Goal: Task Accomplishment & Management: Use online tool/utility

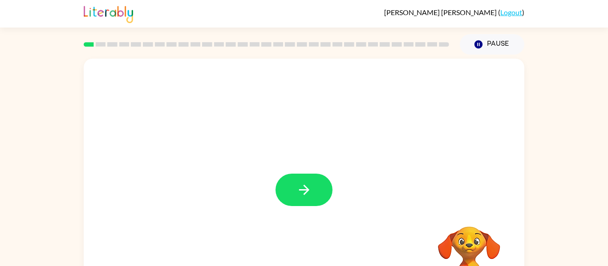
click at [230, 105] on div at bounding box center [304, 186] width 440 height 254
click at [302, 189] on icon "button" at bounding box center [304, 190] width 16 height 16
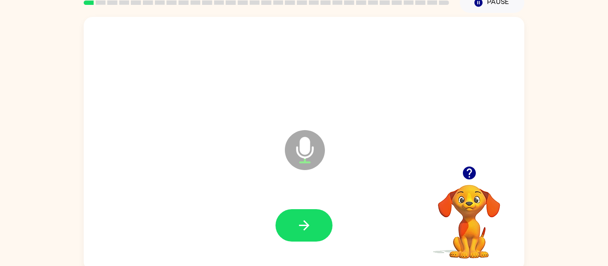
scroll to position [46, 0]
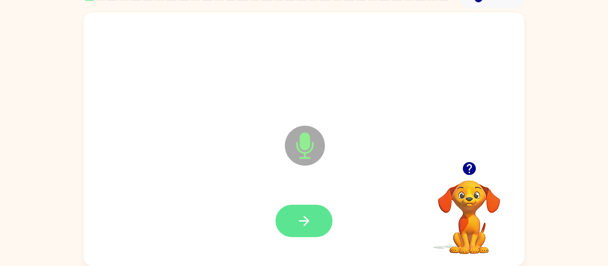
click at [314, 221] on button "button" at bounding box center [303, 221] width 57 height 32
click at [306, 226] on icon "button" at bounding box center [304, 222] width 16 height 16
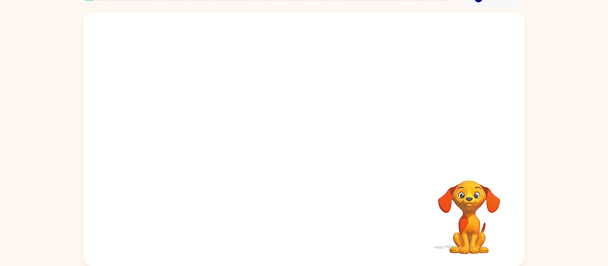
click at [572, 170] on div "Your browser must support playing .mp4 files to use Literably. Please try using…" at bounding box center [304, 137] width 608 height 258
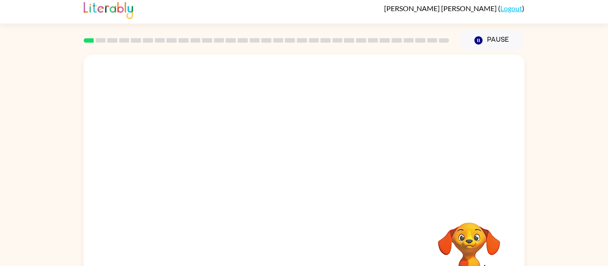
scroll to position [0, 0]
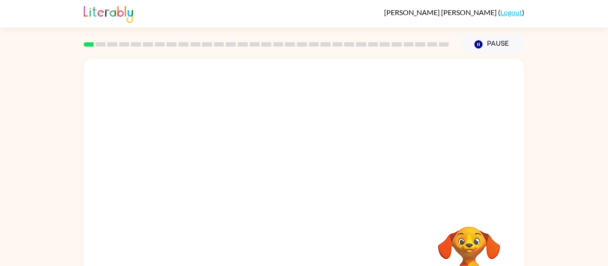
click at [470, 175] on div at bounding box center [304, 133] width 440 height 149
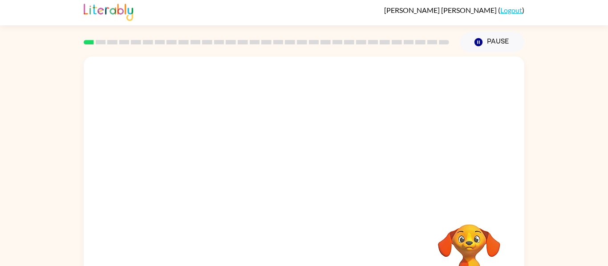
scroll to position [4, 0]
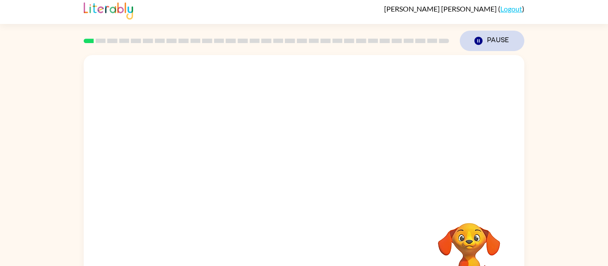
click at [508, 42] on button "Pause Pause" at bounding box center [492, 41] width 65 height 20
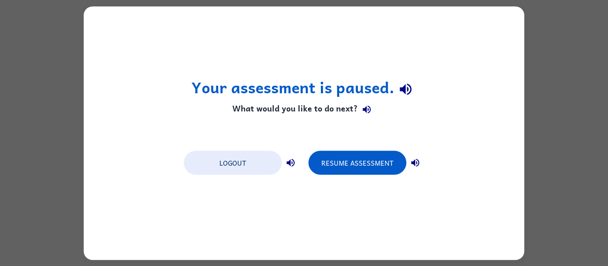
scroll to position [0, 0]
click at [498, 41] on div "Your assessment is paused. What would you like to do next? Logout Resume Assess…" at bounding box center [304, 133] width 440 height 254
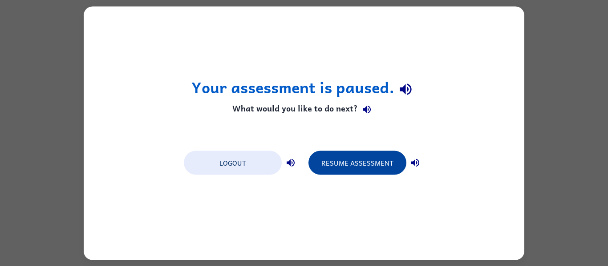
click at [367, 166] on button "Resume Assessment" at bounding box center [357, 163] width 98 height 24
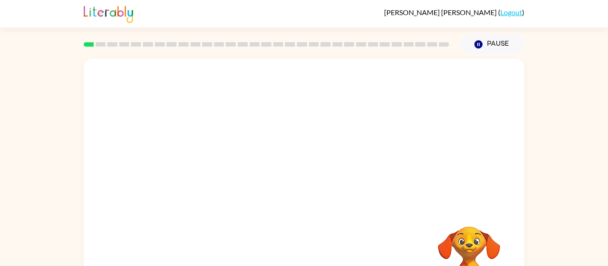
scroll to position [46, 0]
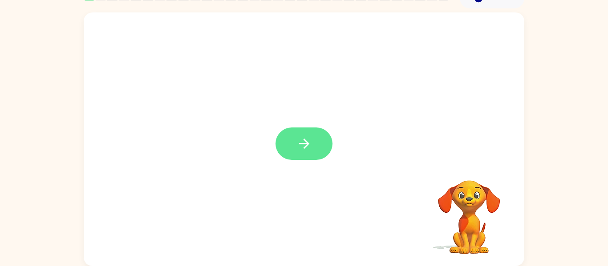
click at [323, 137] on button "button" at bounding box center [303, 144] width 57 height 32
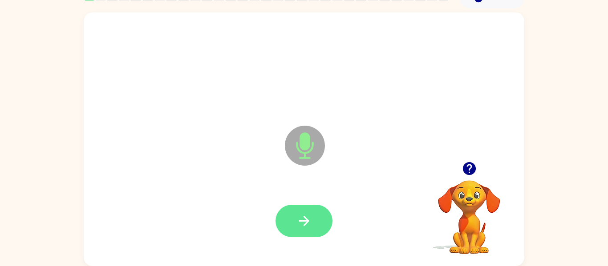
click at [305, 223] on icon "button" at bounding box center [303, 221] width 10 height 10
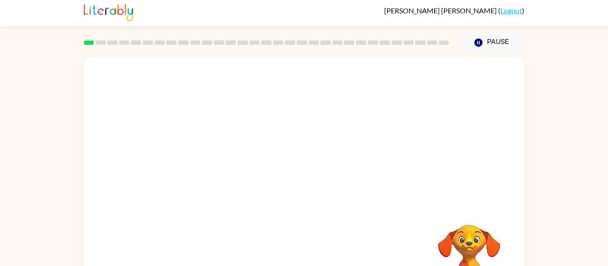
scroll to position [3, 0]
click at [367, 184] on div at bounding box center [304, 130] width 440 height 149
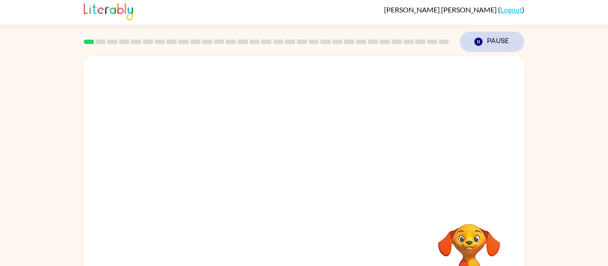
click at [515, 41] on button "Pause Pause" at bounding box center [492, 42] width 65 height 20
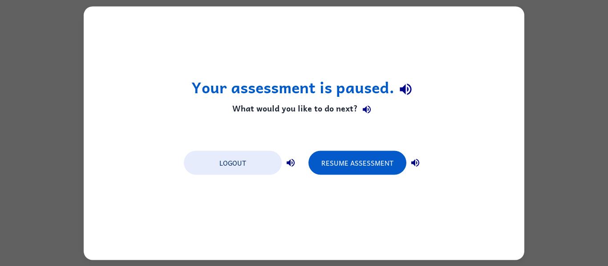
scroll to position [0, 0]
click at [386, 181] on div "Your assessment is paused. What would you like to do next? Logout Resume Assess…" at bounding box center [304, 133] width 440 height 254
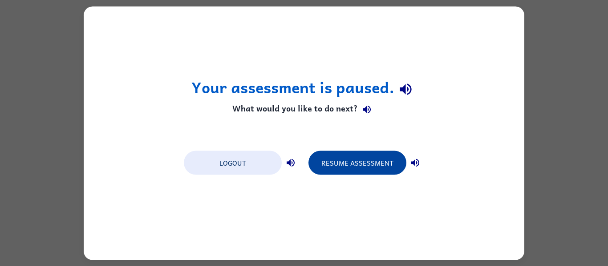
click at [362, 158] on button "Resume Assessment" at bounding box center [357, 163] width 98 height 24
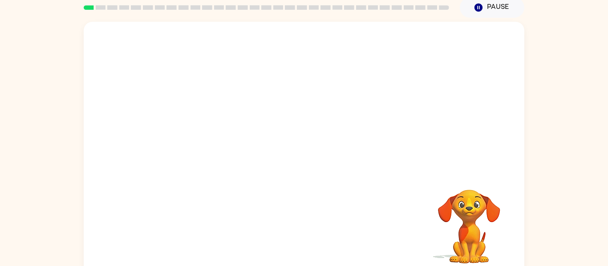
scroll to position [46, 0]
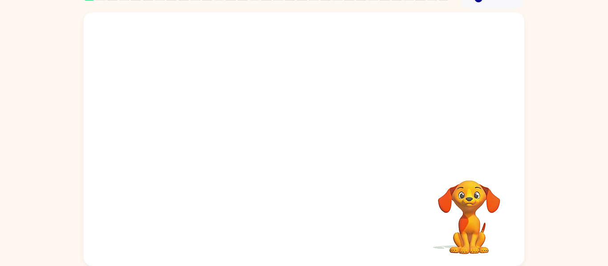
click at [230, 105] on div at bounding box center [304, 86] width 440 height 149
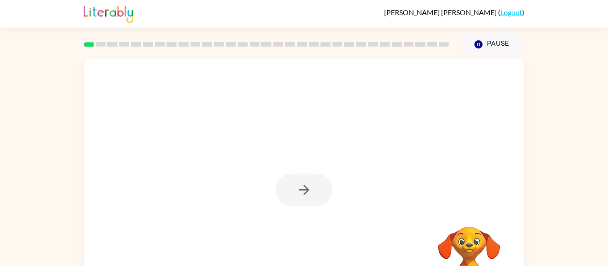
click at [520, 54] on div "Pause Pause" at bounding box center [491, 44] width 75 height 31
click at [506, 42] on button "Pause Pause" at bounding box center [492, 44] width 65 height 20
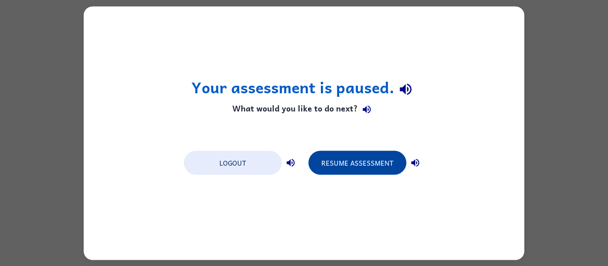
click at [380, 161] on button "Resume Assessment" at bounding box center [357, 163] width 98 height 24
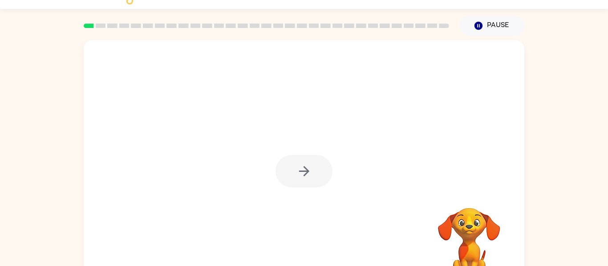
scroll to position [46, 0]
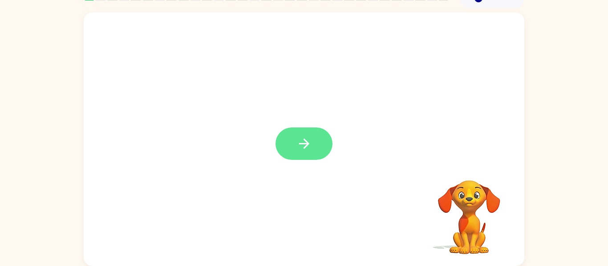
click at [305, 149] on icon "button" at bounding box center [304, 144] width 16 height 16
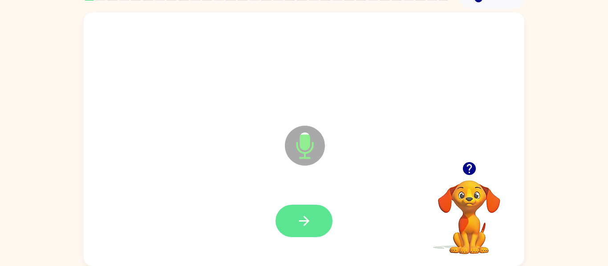
click at [309, 215] on icon "button" at bounding box center [304, 222] width 16 height 16
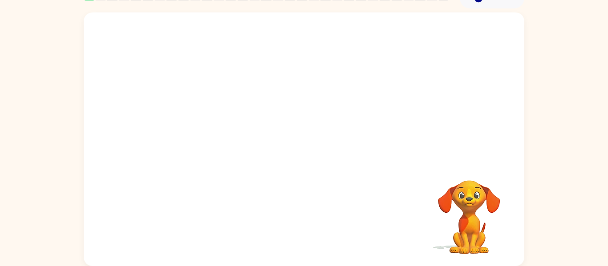
click at [230, 105] on div at bounding box center [304, 139] width 440 height 254
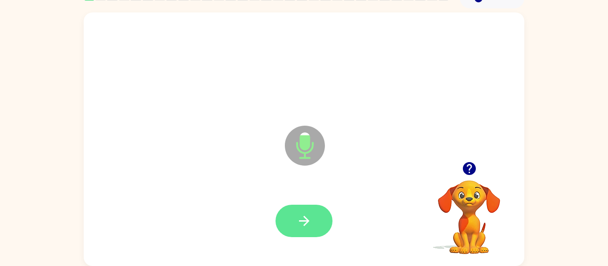
click at [293, 218] on button "button" at bounding box center [303, 221] width 57 height 32
click at [299, 221] on icon "button" at bounding box center [303, 221] width 10 height 10
click at [298, 212] on button "button" at bounding box center [303, 221] width 57 height 32
click at [299, 220] on icon "button" at bounding box center [304, 222] width 16 height 16
click at [318, 218] on button "button" at bounding box center [303, 221] width 57 height 32
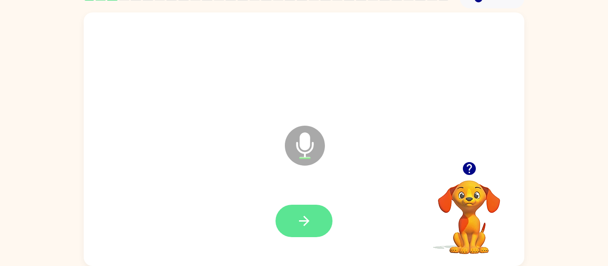
click at [323, 222] on button "button" at bounding box center [303, 221] width 57 height 32
click at [301, 219] on icon "button" at bounding box center [304, 222] width 16 height 16
click at [285, 226] on button "button" at bounding box center [303, 221] width 57 height 32
click at [230, 105] on div "Microphone The Microphone is here when it is your turn to talk" at bounding box center [304, 139] width 440 height 254
click at [322, 199] on div at bounding box center [304, 221] width 423 height 73
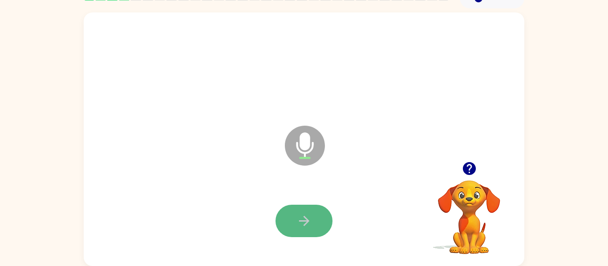
click at [316, 214] on button "button" at bounding box center [303, 221] width 57 height 32
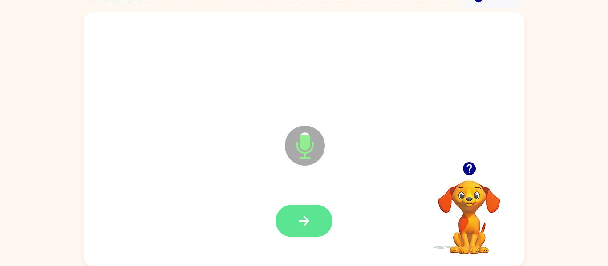
click at [304, 225] on icon "button" at bounding box center [303, 221] width 10 height 10
click at [304, 206] on button "button" at bounding box center [303, 221] width 57 height 32
click at [304, 232] on button "button" at bounding box center [303, 221] width 57 height 32
click at [316, 220] on button "button" at bounding box center [303, 221] width 57 height 32
click at [214, 31] on div at bounding box center [304, 66] width 423 height 73
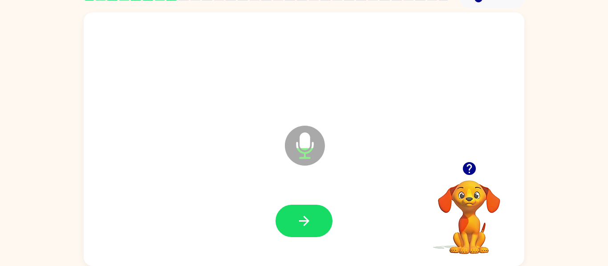
click at [320, 199] on div at bounding box center [304, 221] width 423 height 73
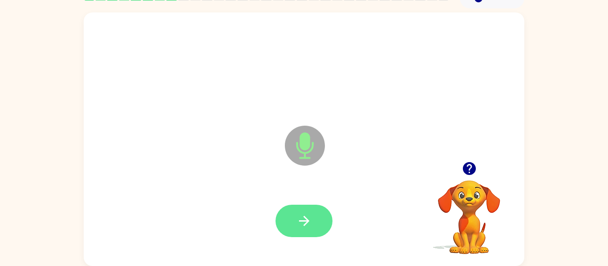
click at [311, 214] on icon "button" at bounding box center [304, 222] width 16 height 16
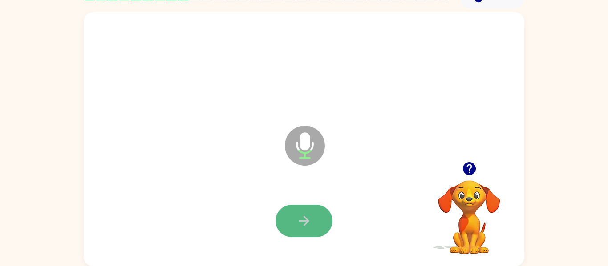
click at [311, 215] on icon "button" at bounding box center [304, 222] width 16 height 16
click at [314, 227] on button "button" at bounding box center [303, 221] width 57 height 32
click at [322, 218] on button "button" at bounding box center [303, 221] width 57 height 32
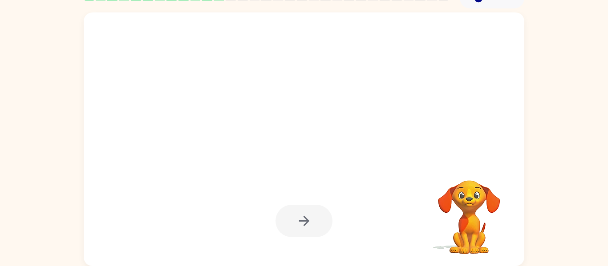
click at [322, 218] on div at bounding box center [303, 221] width 57 height 32
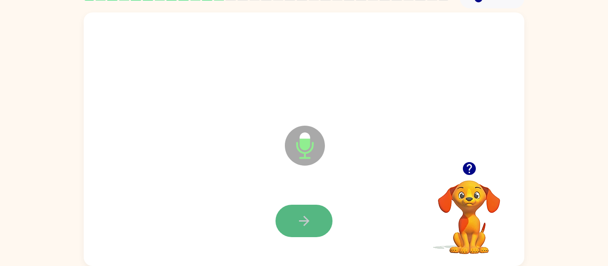
click at [329, 224] on button "button" at bounding box center [303, 221] width 57 height 32
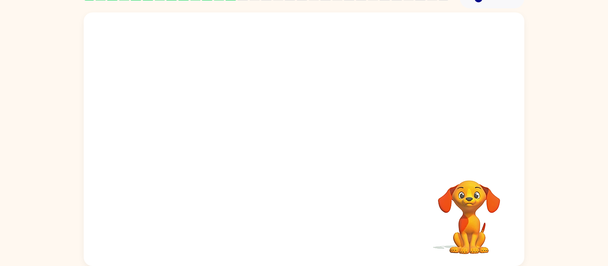
click at [308, 227] on div "Your browser must support playing .mp4 files to use Literably. Please try using…" at bounding box center [304, 139] width 440 height 254
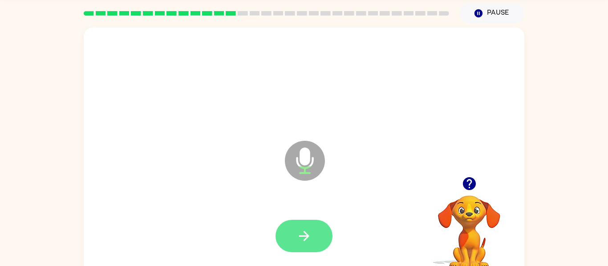
click at [315, 242] on button "button" at bounding box center [303, 236] width 57 height 32
click at [303, 235] on icon "button" at bounding box center [304, 237] width 16 height 16
click at [307, 235] on icon "button" at bounding box center [303, 236] width 10 height 10
click at [314, 225] on button "button" at bounding box center [303, 236] width 57 height 32
click at [313, 235] on button "button" at bounding box center [303, 236] width 57 height 32
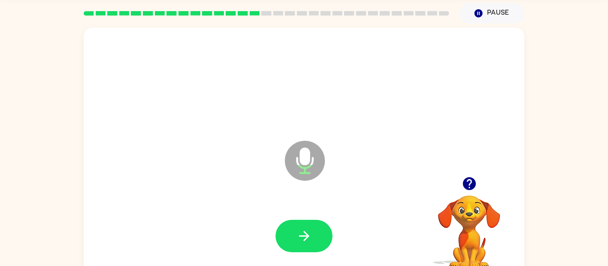
click at [328, 225] on div at bounding box center [303, 236] width 57 height 32
click at [325, 226] on button "button" at bounding box center [303, 236] width 57 height 32
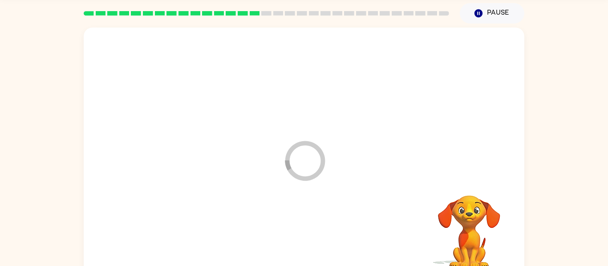
click at [317, 230] on div at bounding box center [304, 236] width 423 height 73
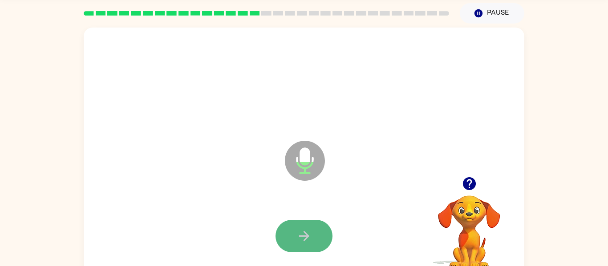
click at [322, 229] on button "button" at bounding box center [303, 236] width 57 height 32
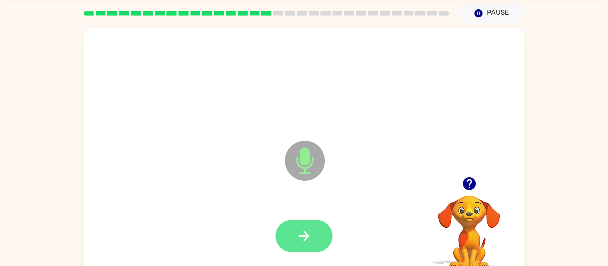
click at [316, 234] on button "button" at bounding box center [303, 236] width 57 height 32
click at [309, 236] on icon "button" at bounding box center [304, 237] width 16 height 16
click at [324, 237] on button "button" at bounding box center [303, 236] width 57 height 32
click at [314, 244] on button "button" at bounding box center [303, 236] width 57 height 32
click at [317, 234] on button "button" at bounding box center [303, 236] width 57 height 32
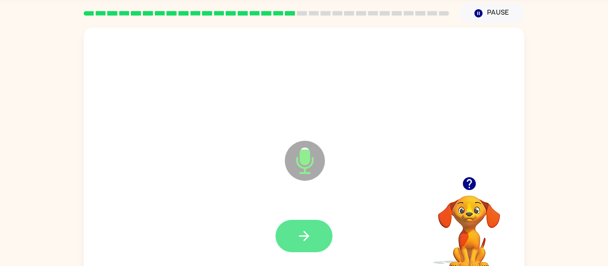
click at [308, 244] on button "button" at bounding box center [303, 236] width 57 height 32
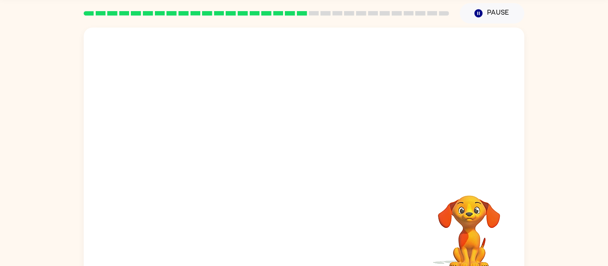
click at [311, 227] on div "Your browser must support playing .mp4 files to use Literably. Please try using…" at bounding box center [304, 155] width 440 height 254
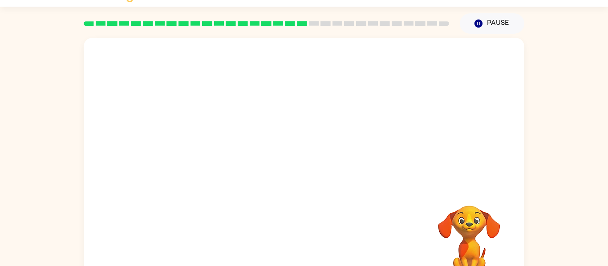
scroll to position [21, 0]
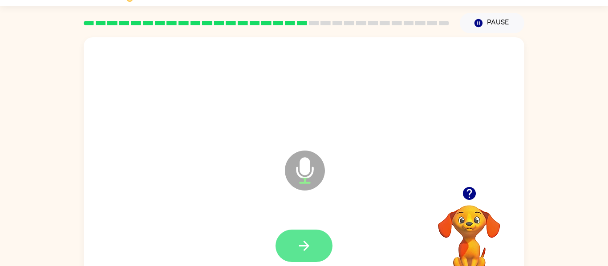
click at [324, 258] on button "button" at bounding box center [303, 246] width 57 height 32
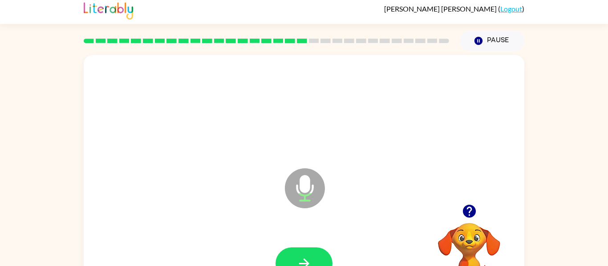
scroll to position [0, 0]
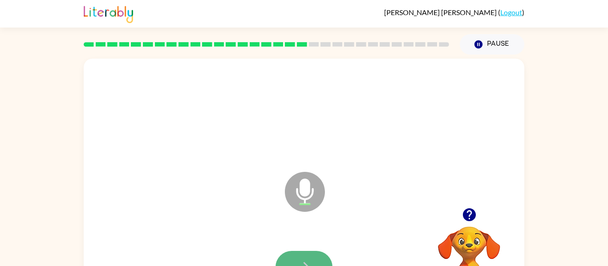
click at [316, 258] on button "button" at bounding box center [303, 267] width 57 height 32
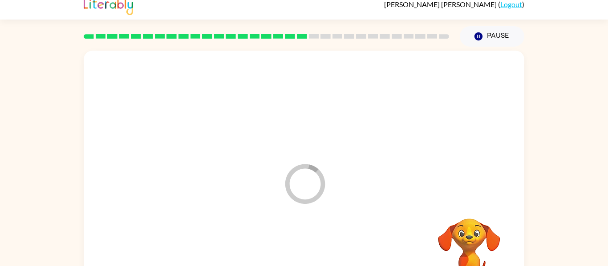
scroll to position [13, 0]
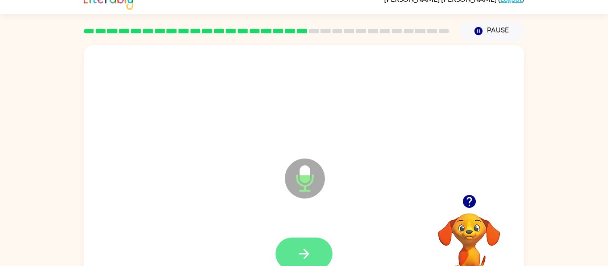
click at [320, 253] on button "button" at bounding box center [303, 254] width 57 height 32
click at [316, 247] on button "button" at bounding box center [303, 254] width 57 height 32
click at [314, 259] on button "button" at bounding box center [303, 254] width 57 height 32
click at [316, 254] on button "button" at bounding box center [303, 254] width 57 height 32
click at [313, 239] on button "button" at bounding box center [303, 254] width 57 height 32
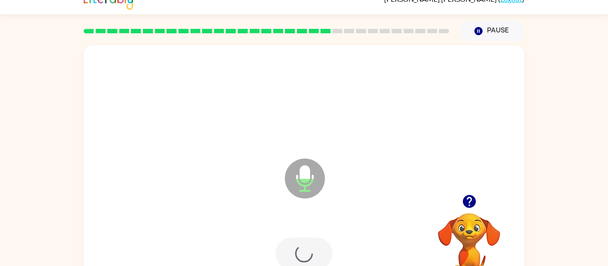
click at [314, 245] on div at bounding box center [303, 254] width 57 height 32
click at [314, 246] on button "button" at bounding box center [303, 254] width 57 height 32
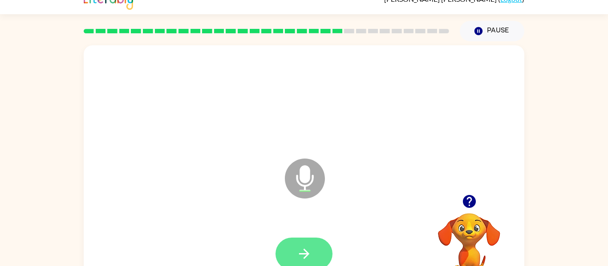
click at [322, 254] on button "button" at bounding box center [303, 254] width 57 height 32
click at [305, 246] on icon "button" at bounding box center [304, 254] width 16 height 16
click at [325, 258] on button "button" at bounding box center [303, 254] width 57 height 32
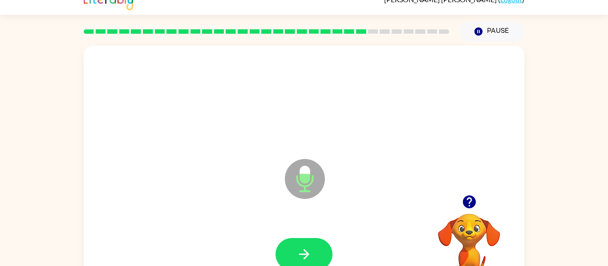
scroll to position [16, 0]
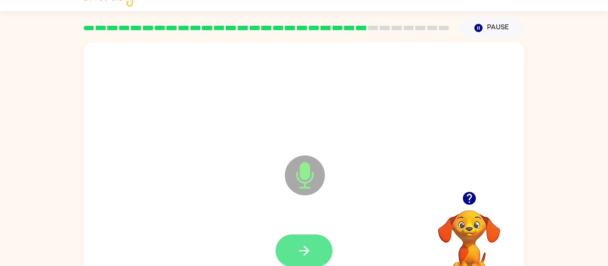
click at [294, 255] on button "button" at bounding box center [303, 251] width 57 height 32
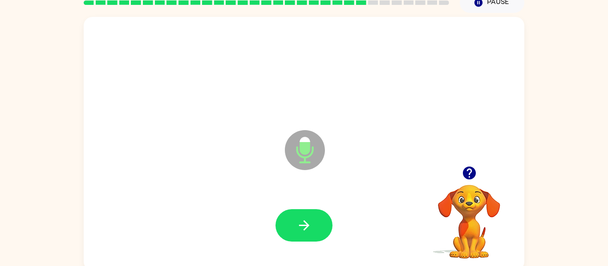
scroll to position [44, 0]
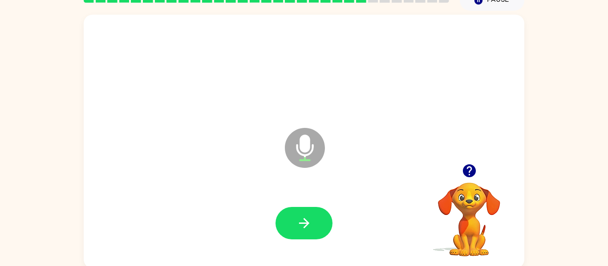
click at [276, 255] on div at bounding box center [304, 223] width 423 height 73
click at [299, 226] on icon "button" at bounding box center [304, 224] width 16 height 16
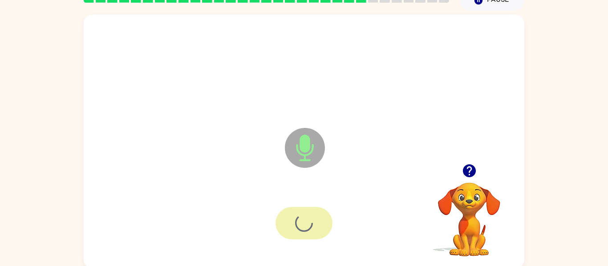
click at [305, 220] on div at bounding box center [303, 223] width 57 height 32
click at [300, 227] on div at bounding box center [303, 223] width 57 height 32
click at [294, 227] on div at bounding box center [303, 223] width 57 height 32
click at [283, 235] on div at bounding box center [303, 223] width 57 height 32
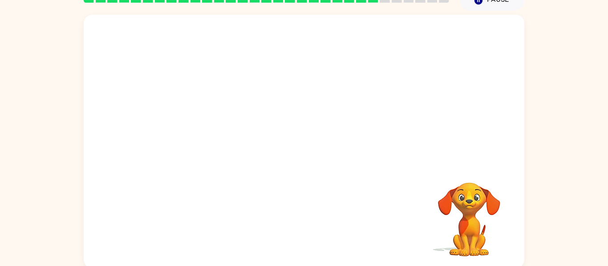
click at [605, 187] on div "Your browser must support playing .mp4 files to use Literably. Please try using…" at bounding box center [304, 140] width 608 height 258
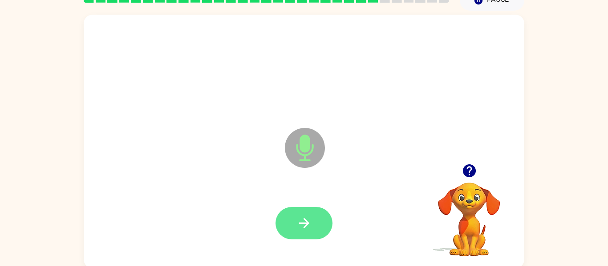
click at [325, 234] on button "button" at bounding box center [303, 223] width 57 height 32
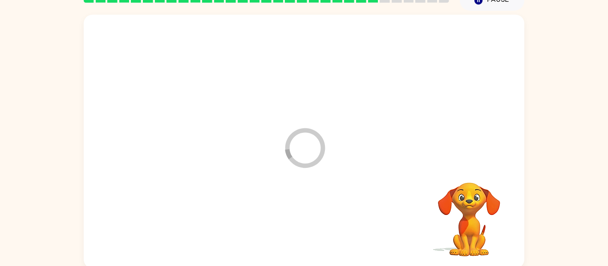
click at [320, 224] on div at bounding box center [304, 223] width 423 height 73
click at [317, 227] on div at bounding box center [304, 223] width 423 height 73
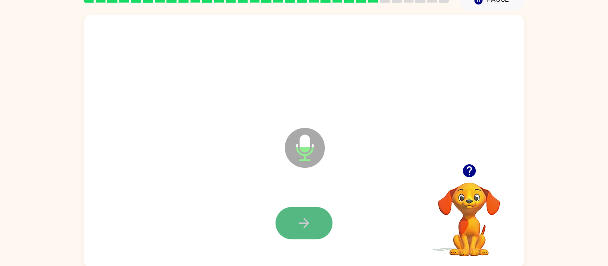
click at [292, 217] on button "button" at bounding box center [303, 223] width 57 height 32
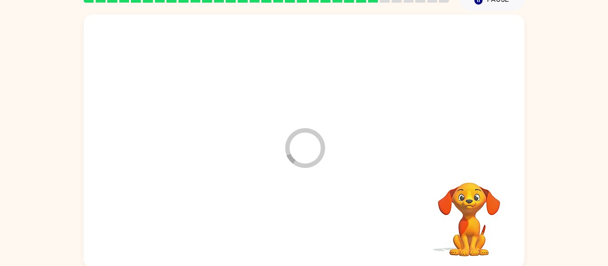
click at [292, 217] on div at bounding box center [304, 223] width 423 height 73
click at [292, 217] on div at bounding box center [303, 223] width 57 height 32
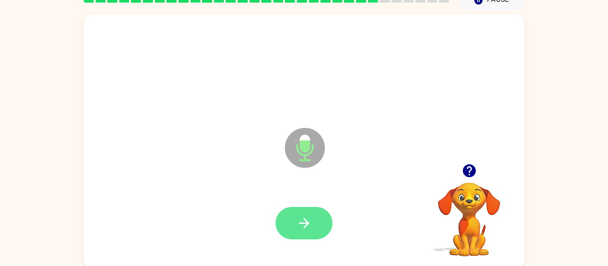
click at [311, 224] on button "button" at bounding box center [303, 223] width 57 height 32
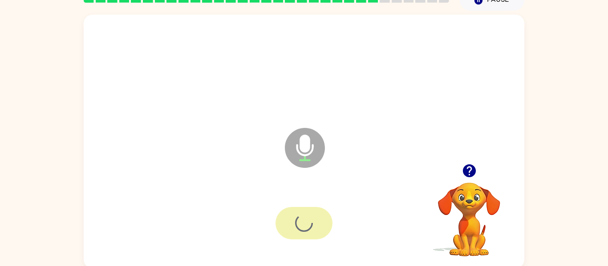
click at [311, 224] on div at bounding box center [303, 223] width 57 height 32
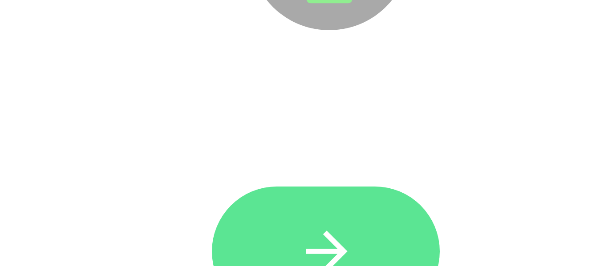
click at [296, 214] on button "button" at bounding box center [303, 223] width 57 height 32
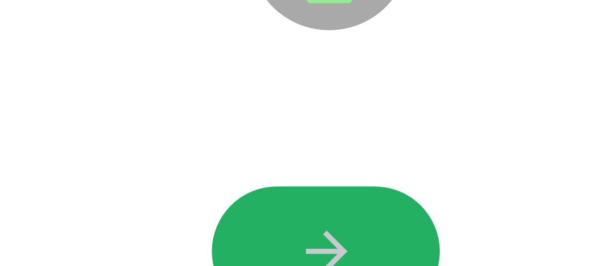
click at [296, 214] on button "button" at bounding box center [303, 223] width 57 height 32
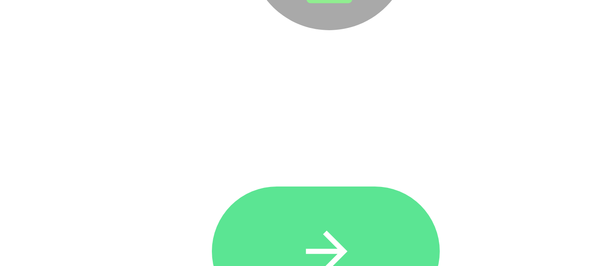
click at [321, 215] on button "button" at bounding box center [303, 223] width 57 height 32
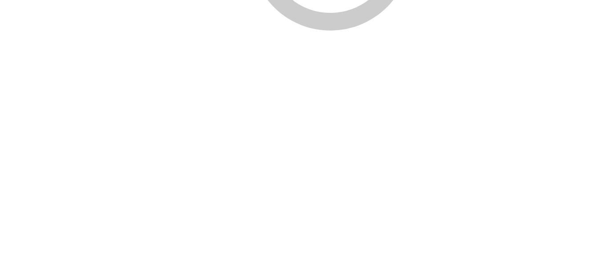
click at [320, 217] on div at bounding box center [304, 223] width 423 height 73
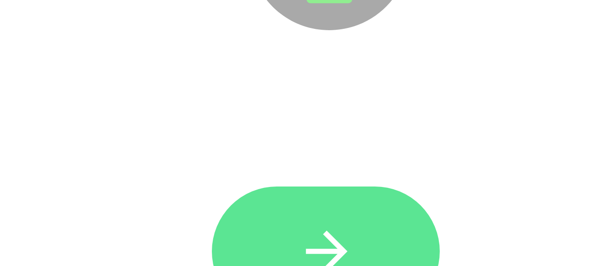
click at [324, 221] on button "button" at bounding box center [303, 223] width 57 height 32
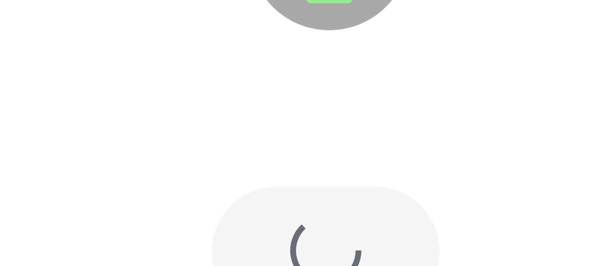
click at [324, 224] on div at bounding box center [303, 223] width 57 height 32
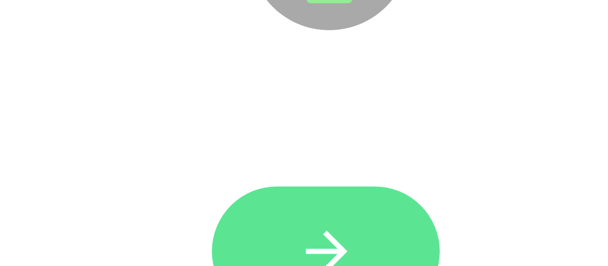
click at [290, 215] on button "button" at bounding box center [303, 223] width 57 height 32
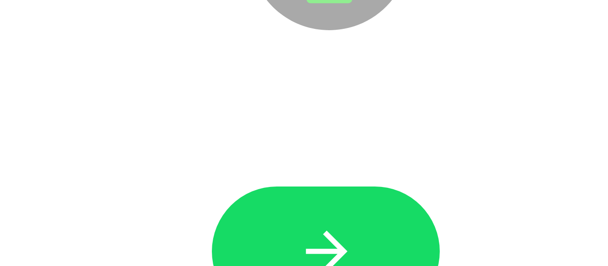
click at [290, 215] on button "button" at bounding box center [303, 223] width 57 height 32
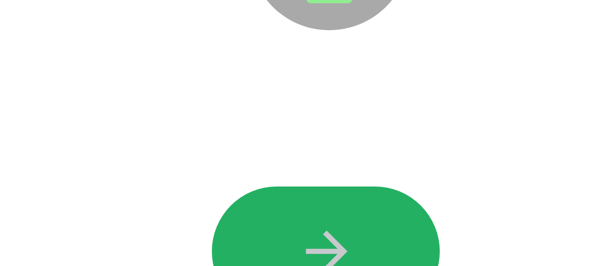
click at [290, 215] on button "button" at bounding box center [303, 223] width 57 height 32
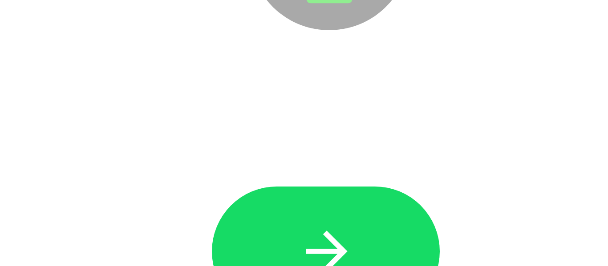
click at [290, 224] on button "button" at bounding box center [303, 223] width 57 height 32
click at [283, 225] on button "button" at bounding box center [303, 223] width 57 height 32
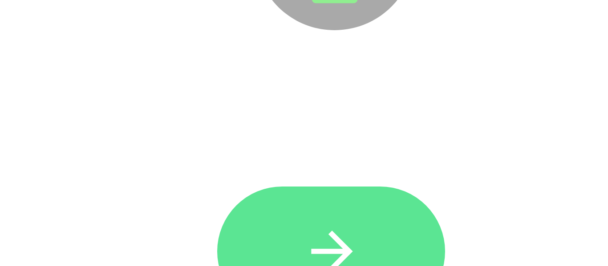
click at [291, 226] on button "button" at bounding box center [303, 223] width 57 height 32
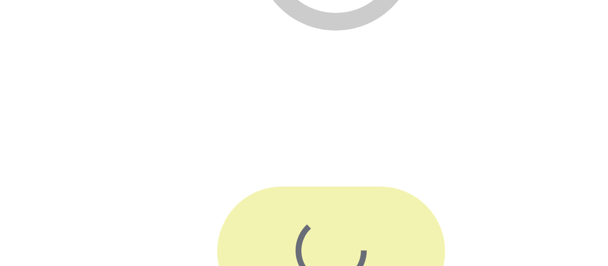
scroll to position [28, 0]
